Goal: Contribute content: Add original content to the website for others to see

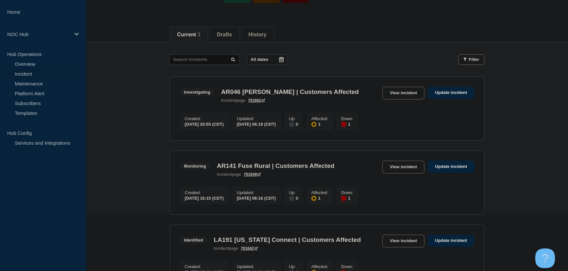
scroll to position [59, 0]
click at [405, 167] on link "View incident" at bounding box center [403, 167] width 42 height 13
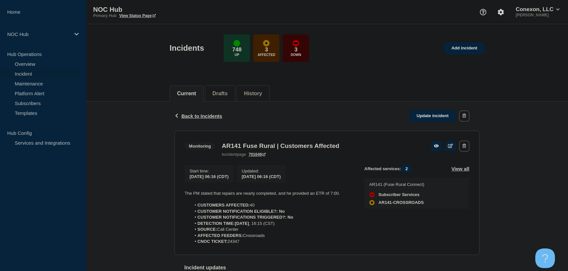
drag, startPoint x: 229, startPoint y: 245, endPoint x: 243, endPoint y: 244, distance: 13.8
click at [243, 244] on li "CNOC TICKET: 24347" at bounding box center [272, 242] width 163 height 6
click at [191, 118] on span "Back to Incidents" at bounding box center [201, 116] width 41 height 6
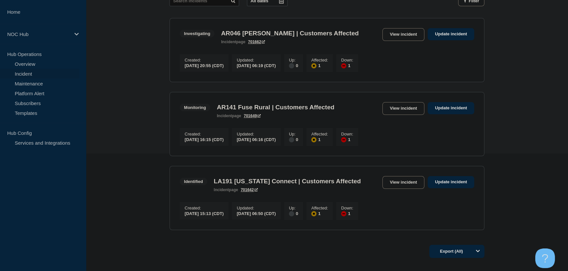
scroll to position [149, 0]
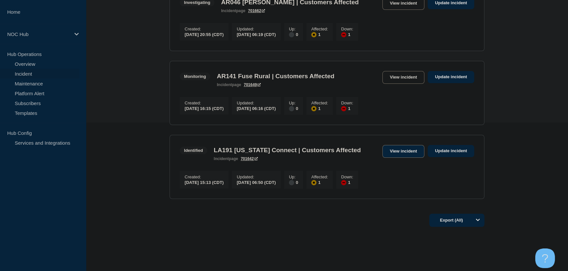
click at [401, 155] on link "View incident" at bounding box center [403, 151] width 42 height 13
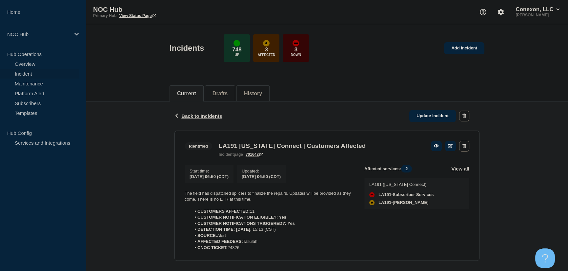
drag, startPoint x: 253, startPoint y: 249, endPoint x: 173, endPoint y: 194, distance: 97.0
click at [173, 194] on div "Back Back to Incidents Update incident Identified LA191 Louisiana Connect | Cus…" at bounding box center [326, 243] width 315 height 283
copy div "The field has dispatched splicers to finalize the repairs. Updates will be prov…"
click at [447, 114] on link "Update incident" at bounding box center [432, 116] width 47 height 12
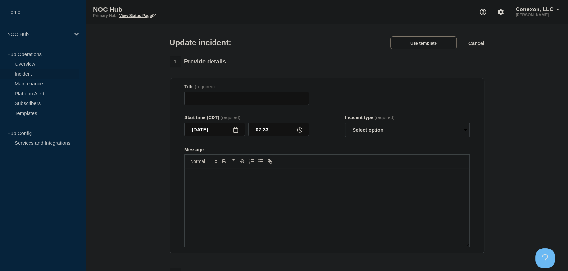
type input "LA191 [US_STATE] Connect | Customers Affected"
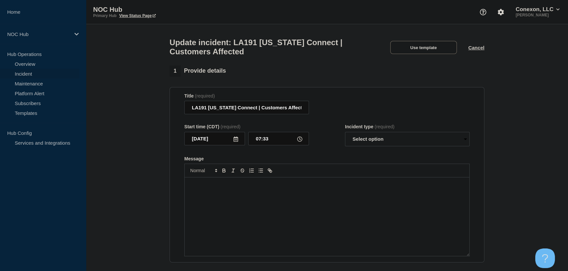
click at [281, 186] on p "Message" at bounding box center [326, 185] width 275 height 6
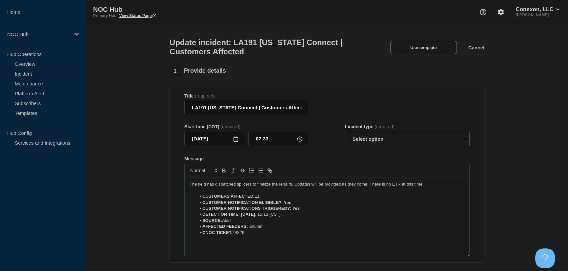
click at [354, 141] on select "Select option Investigating Identified Monitoring Resolved" at bounding box center [407, 139] width 125 height 14
select select "identified"
click at [345, 136] on select "Select option Investigating Identified Monitoring Resolved" at bounding box center [407, 139] width 125 height 14
drag, startPoint x: 291, startPoint y: 189, endPoint x: 188, endPoint y: 189, distance: 103.2
click at [188, 189] on div "The field has dispatched splicers to finalize the repairs. Updates will be prov…" at bounding box center [327, 217] width 285 height 79
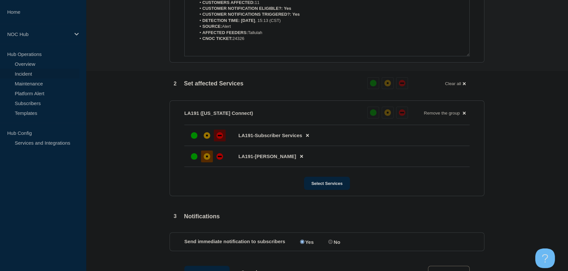
scroll to position [298, 0]
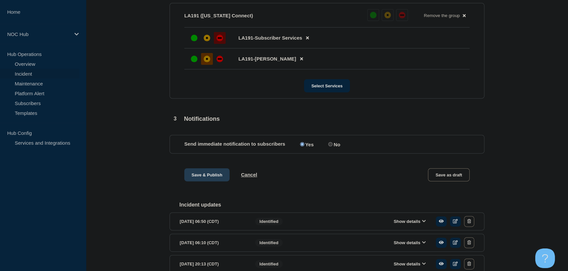
click at [210, 178] on button "Save & Publish" at bounding box center [206, 174] width 45 height 13
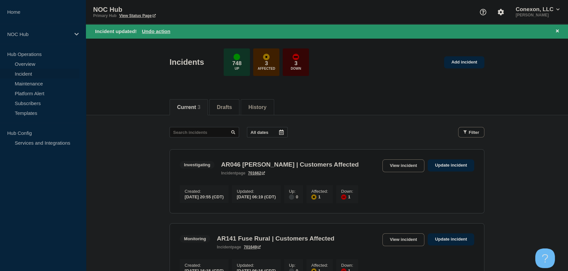
click at [141, 83] on header "Incidents 748 Up 3 Affected 3 Down Add incident" at bounding box center [327, 65] width 482 height 55
